Goal: Check status: Check status

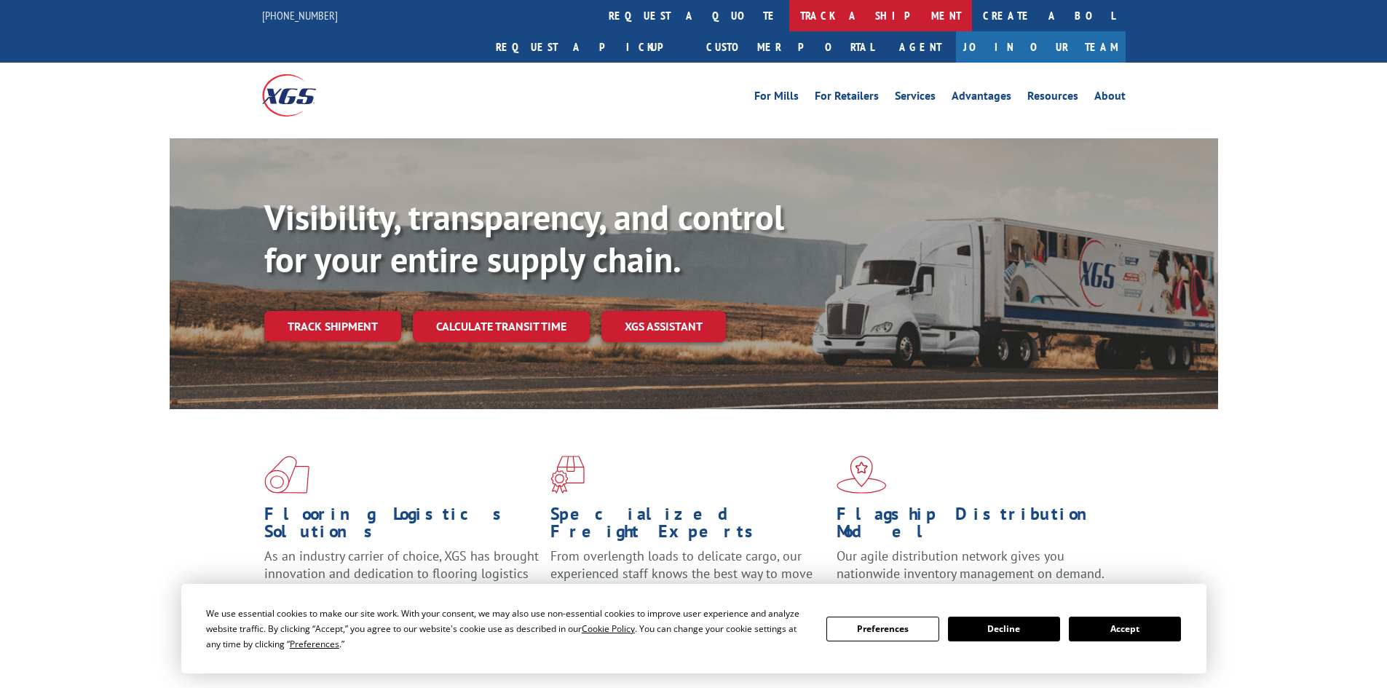
click at [789, 16] on link "track a shipment" at bounding box center [880, 15] width 183 height 31
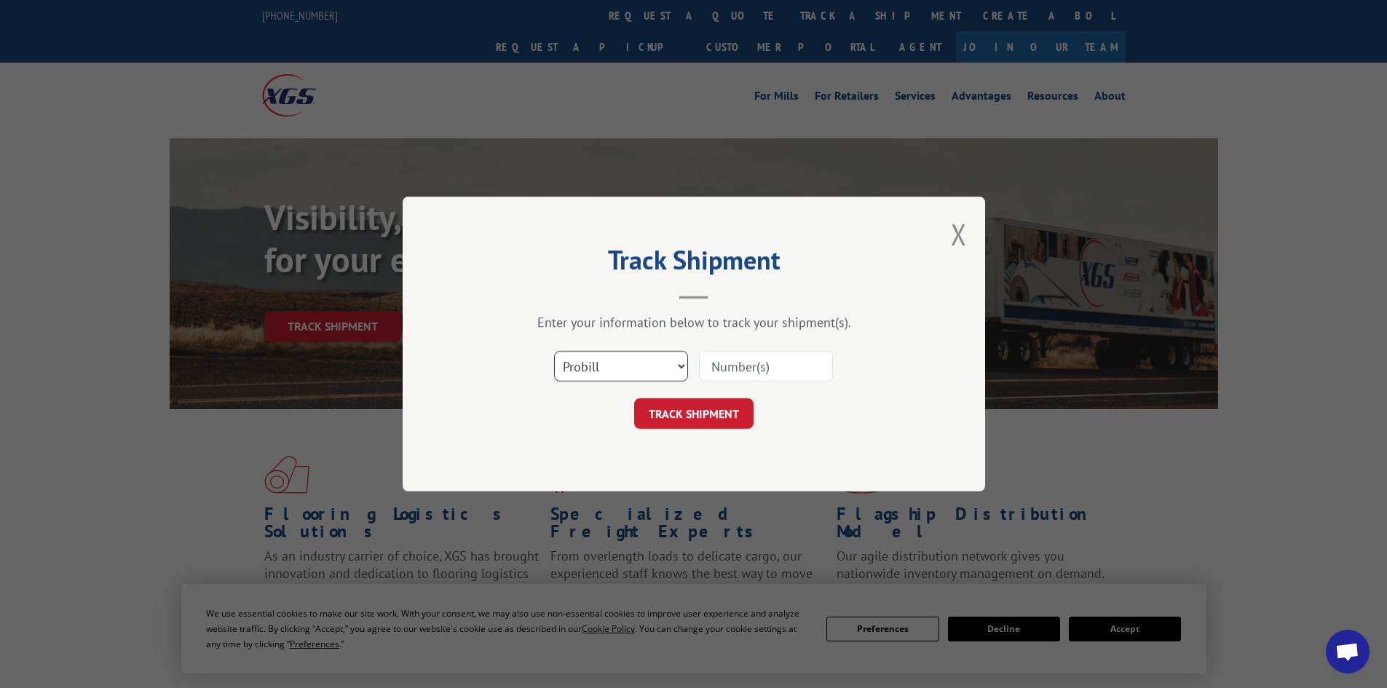
click at [610, 361] on select "Select category... Probill BOL PO" at bounding box center [621, 366] width 134 height 31
select select "bol"
click at [554, 351] on select "Select category... Probill BOL PO" at bounding box center [621, 366] width 134 height 31
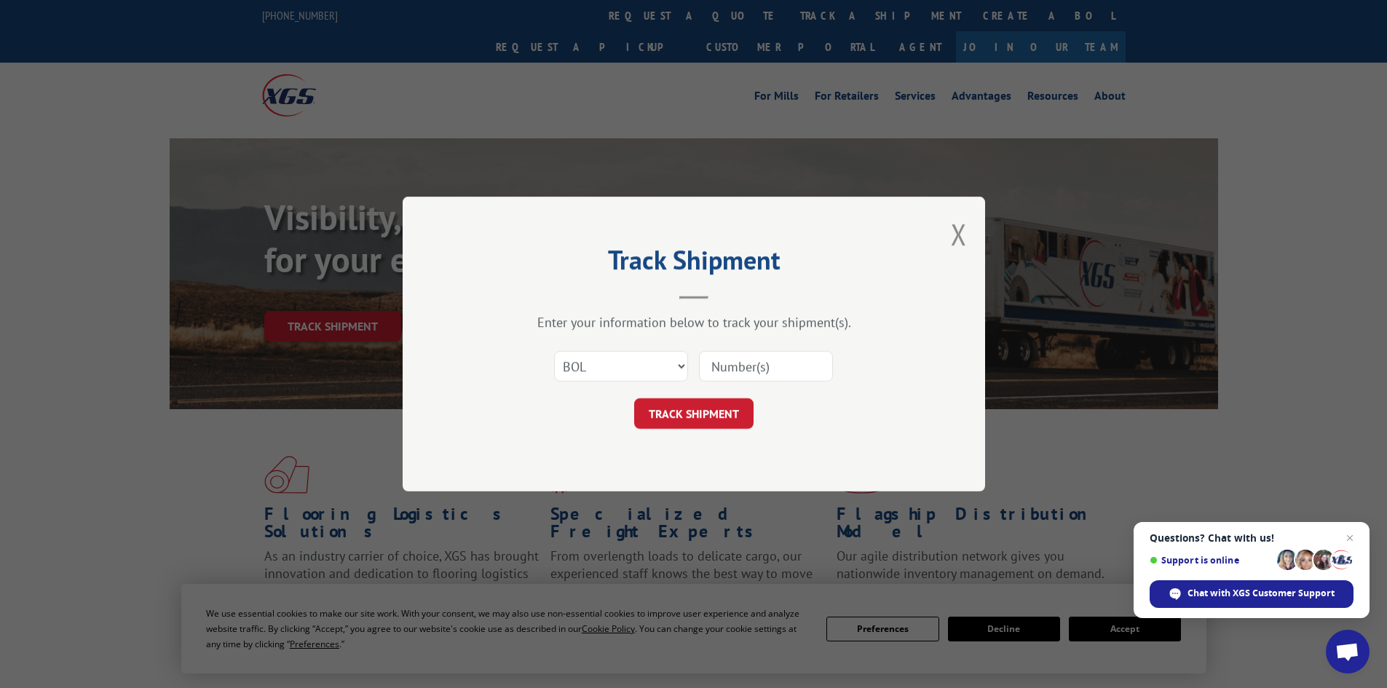
paste input "7079742"
type input "7079742"
click at [711, 411] on button "TRACK SHIPMENT" at bounding box center [693, 413] width 119 height 31
